Goal: Information Seeking & Learning: Learn about a topic

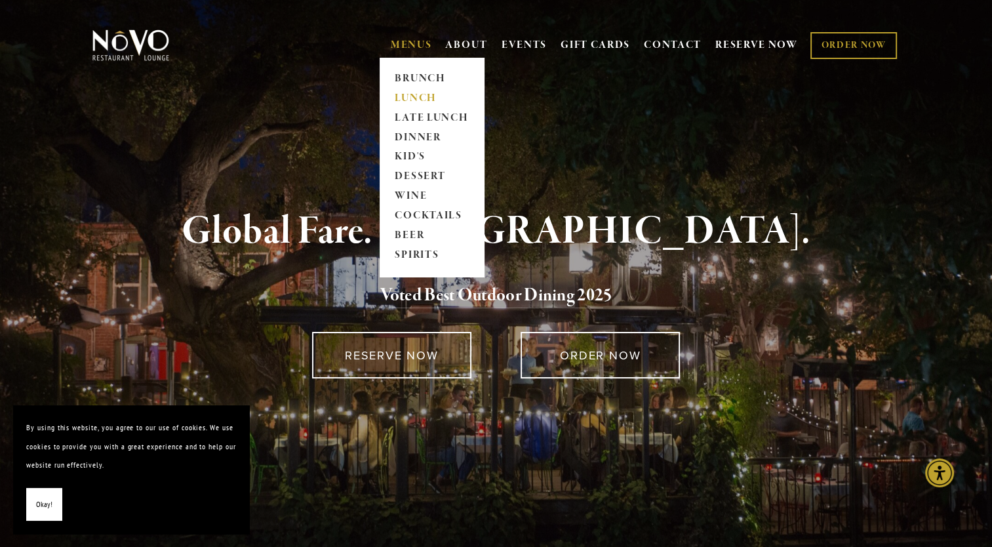
click at [419, 106] on link "LUNCH" at bounding box center [432, 98] width 82 height 20
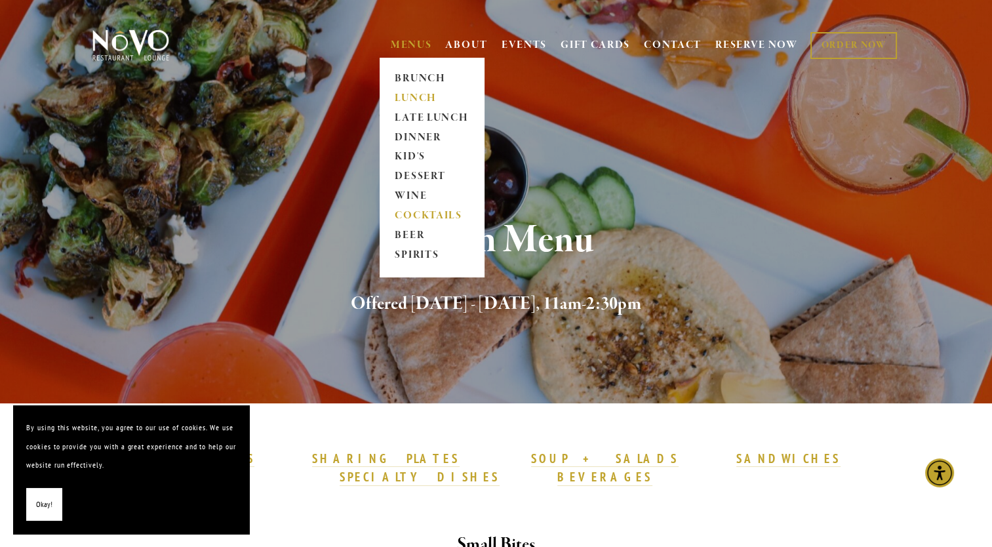
click at [401, 223] on link "COCKTAILS" at bounding box center [432, 216] width 82 height 20
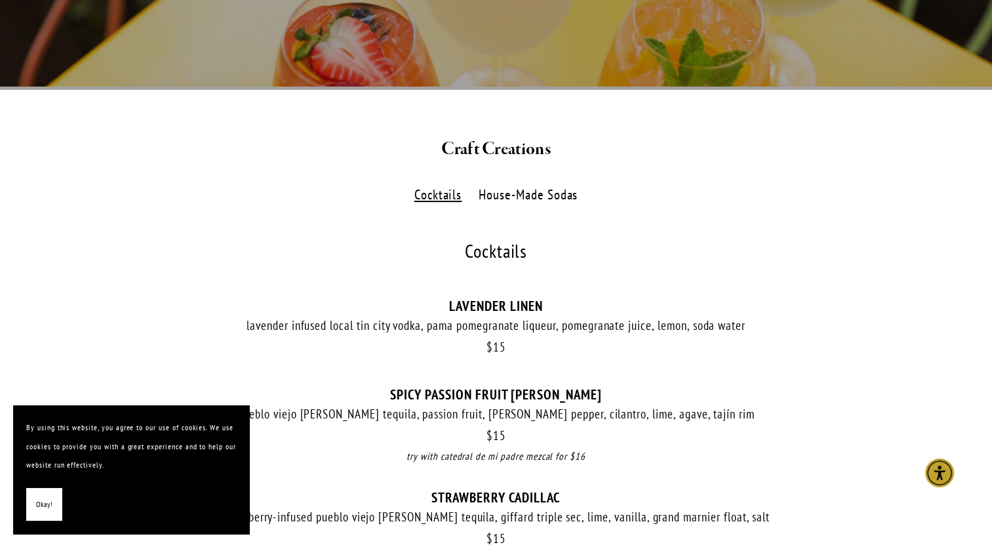
scroll to position [262, 0]
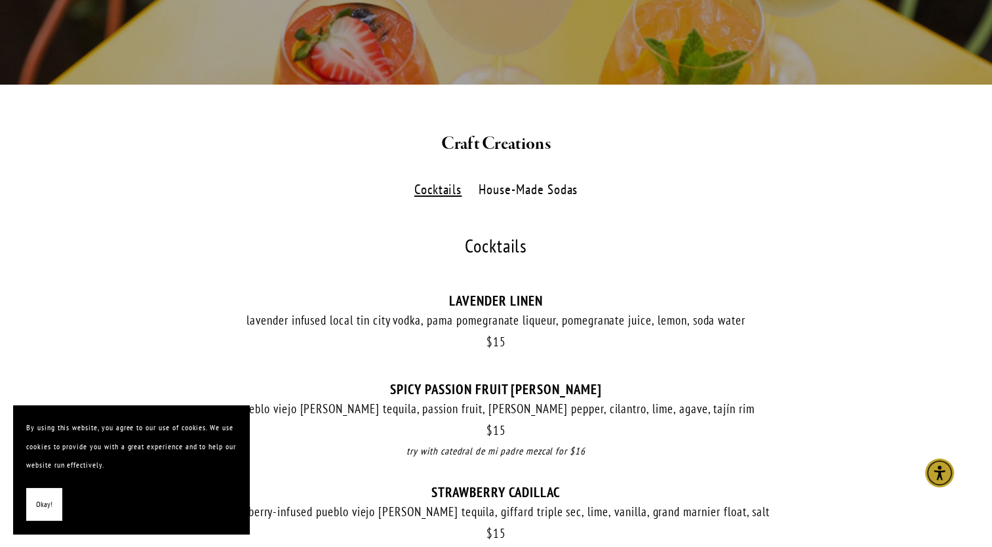
click at [525, 193] on label "House-Made Sodas" at bounding box center [528, 189] width 113 height 19
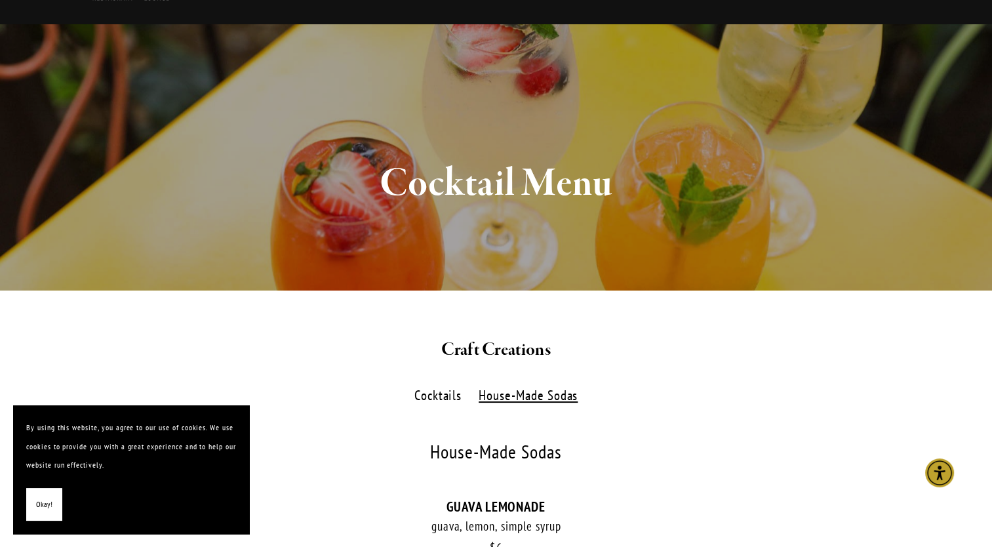
scroll to position [52, 0]
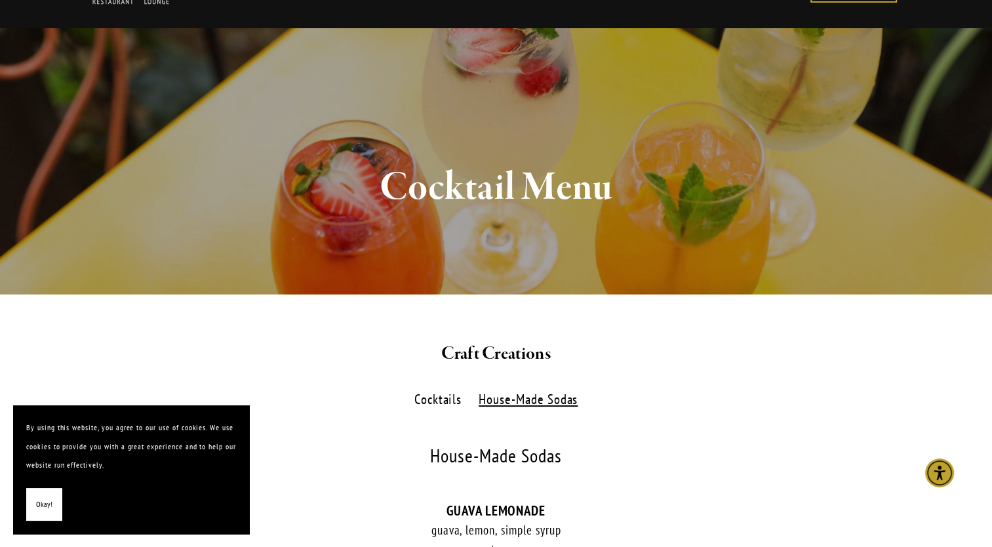
click at [452, 404] on label "Cocktails" at bounding box center [437, 399] width 61 height 19
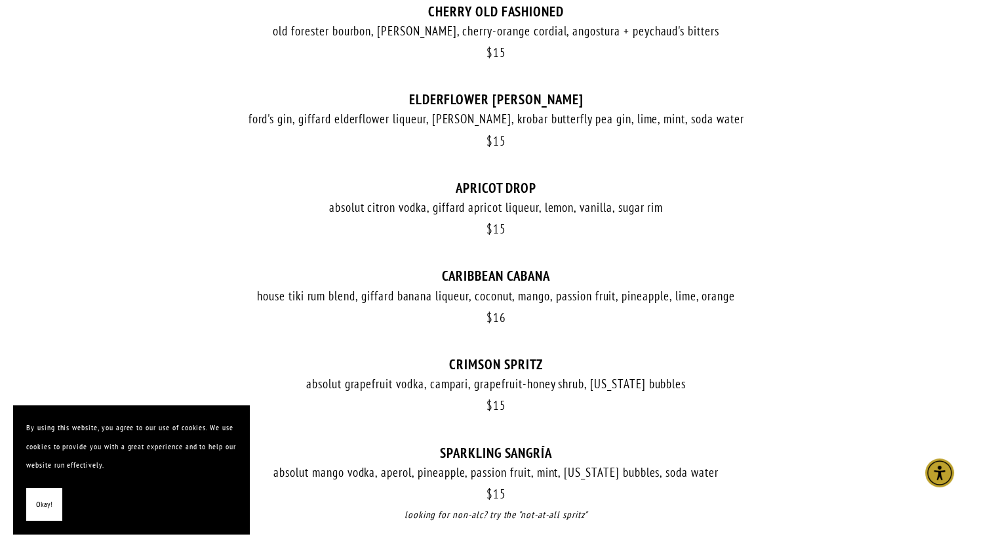
scroll to position [1049, 0]
